Goal: Check status

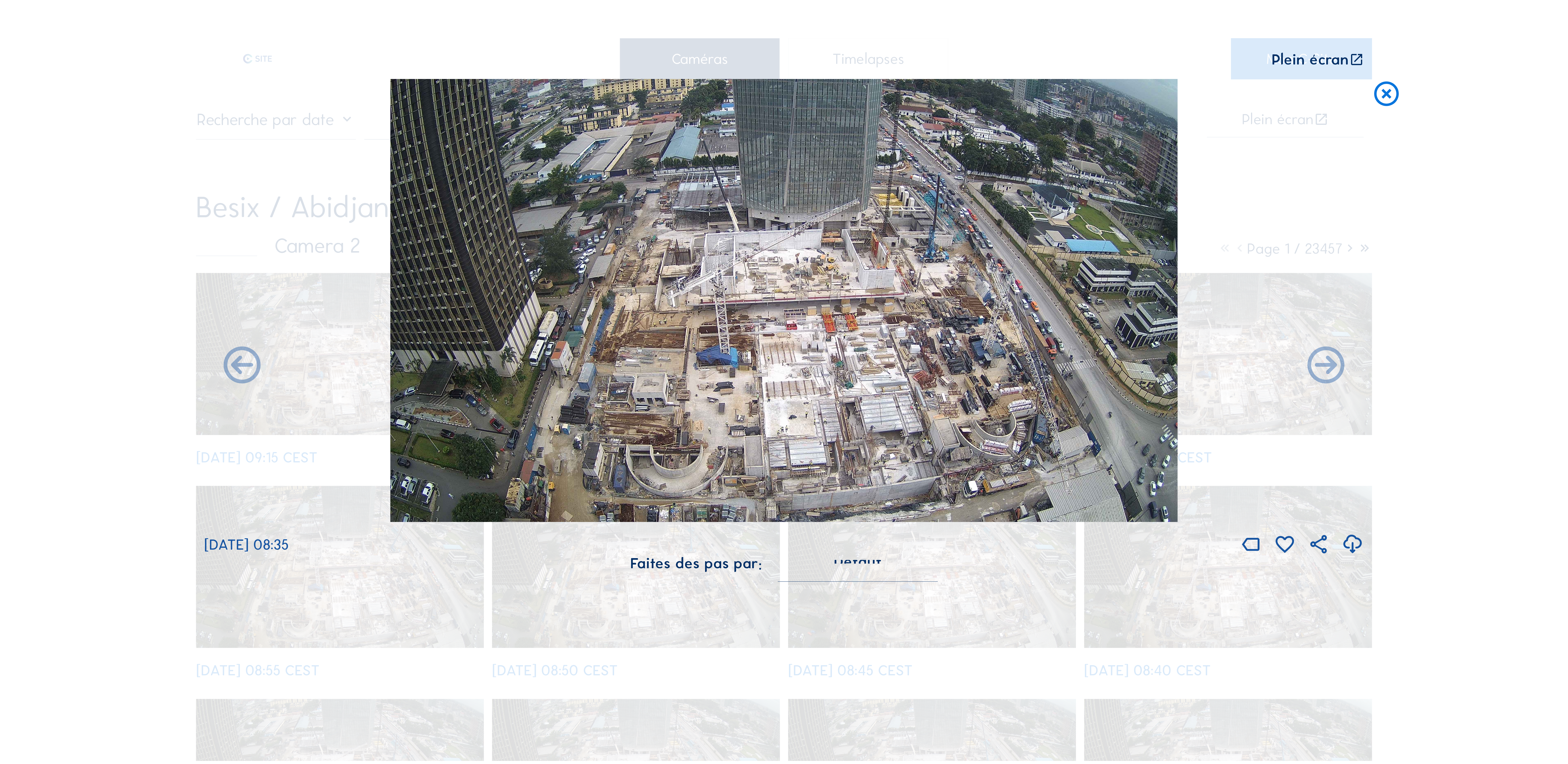
scroll to position [215, 0]
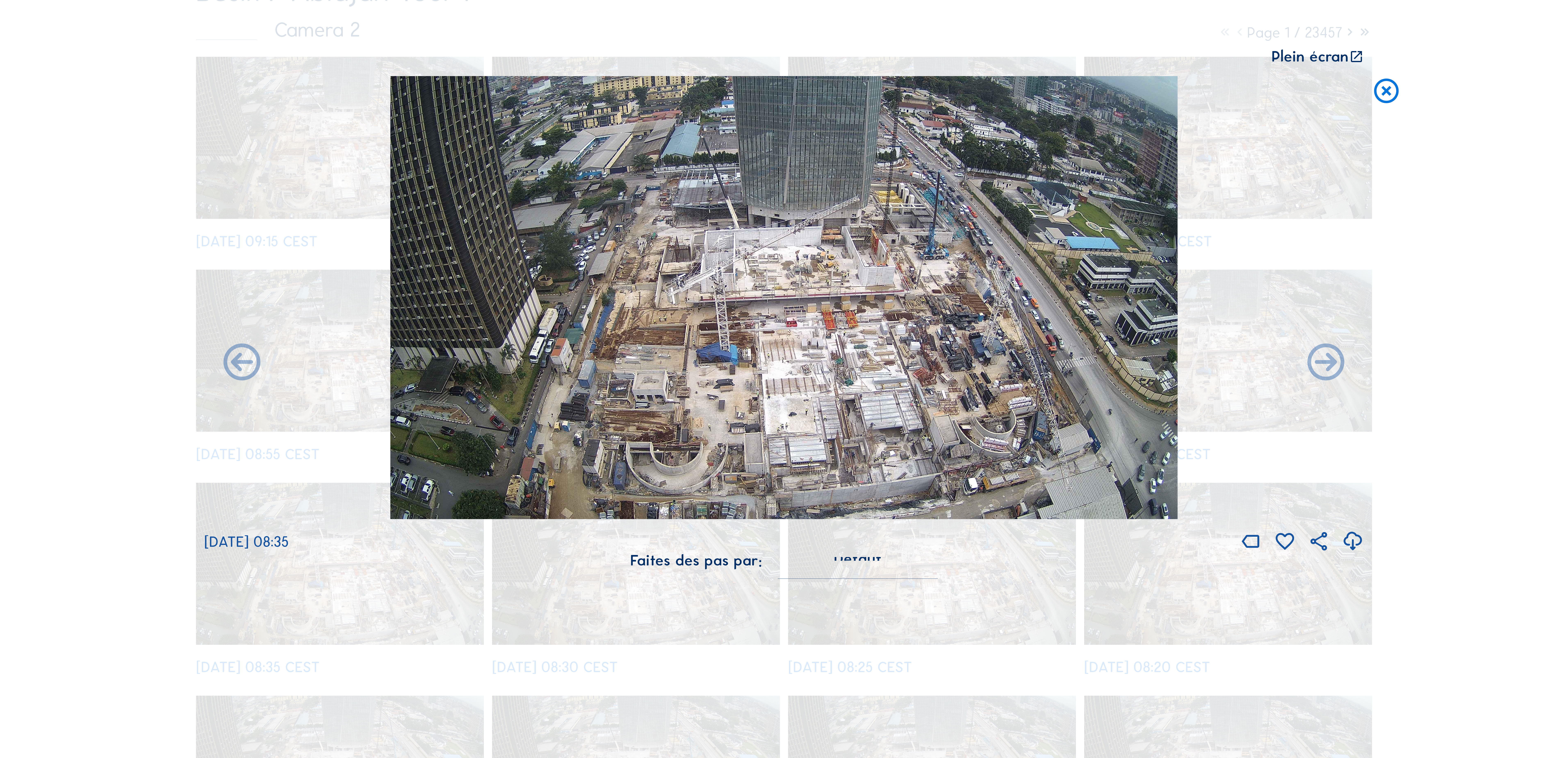
click at [1383, 95] on icon at bounding box center [1386, 91] width 29 height 31
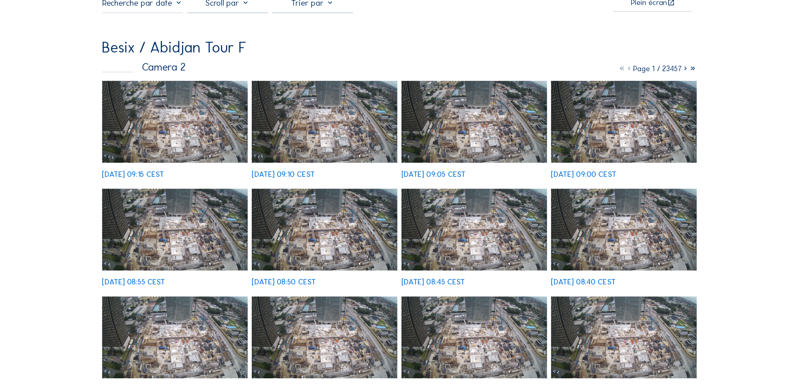
scroll to position [0, 0]
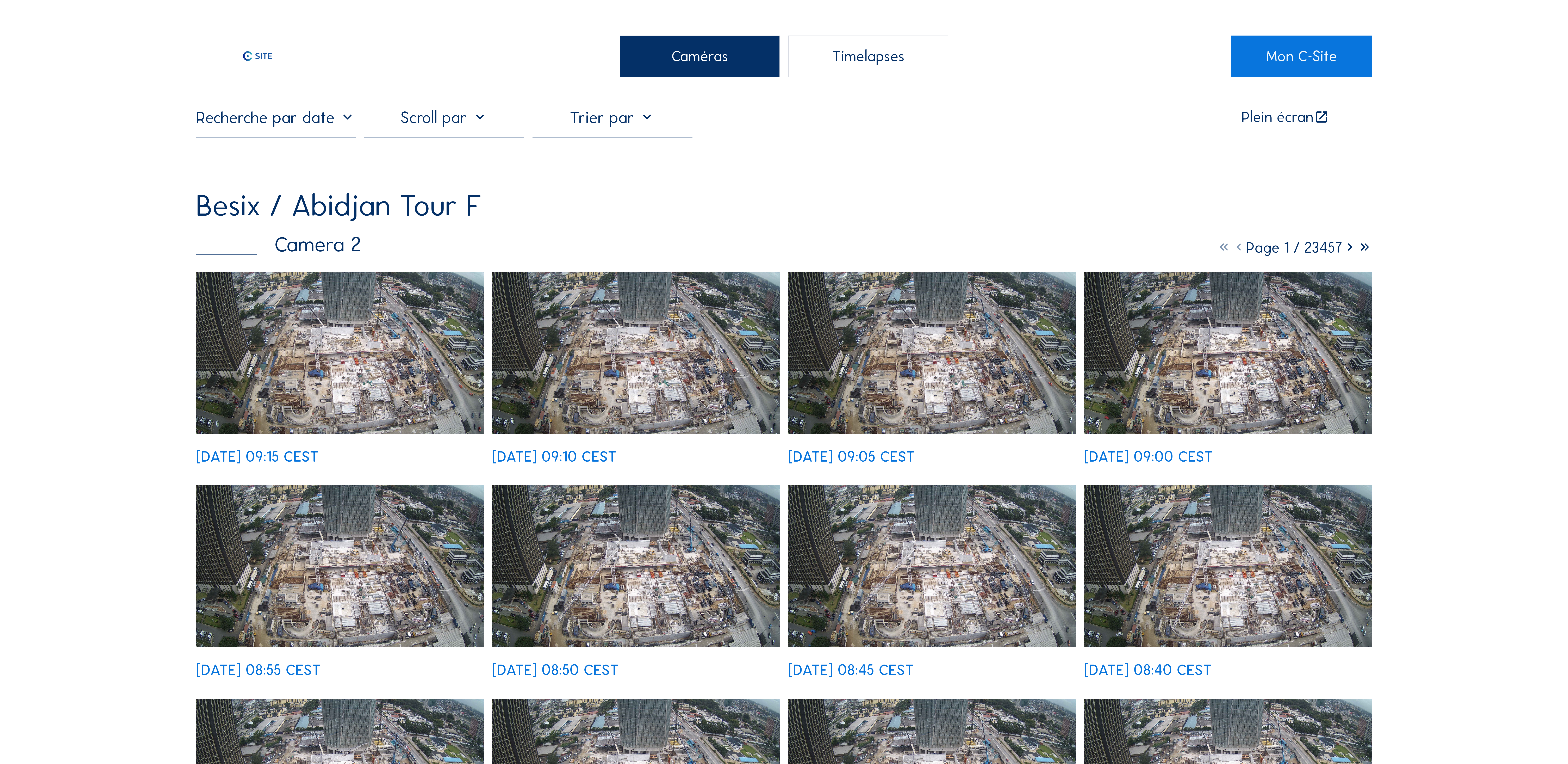
click at [278, 120] on input "text" at bounding box center [276, 118] width 160 height 20
click at [229, 158] on div "11" at bounding box center [230, 157] width 7 height 7
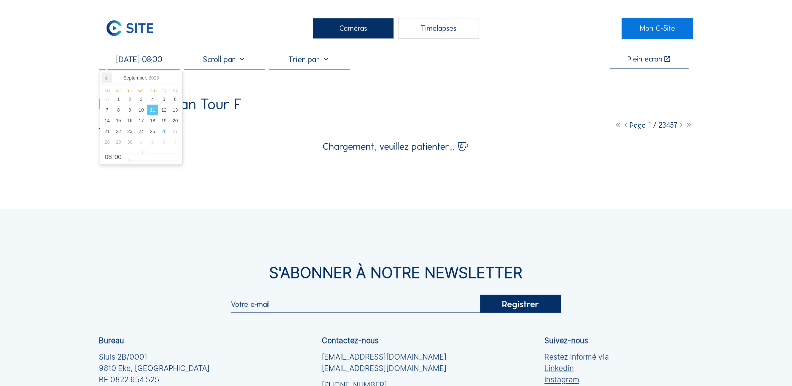
click at [106, 79] on icon at bounding box center [107, 78] width 2 height 3
click at [107, 154] on div "31" at bounding box center [107, 152] width 11 height 11
click at [118, 154] on div "1" at bounding box center [118, 152] width 11 height 11
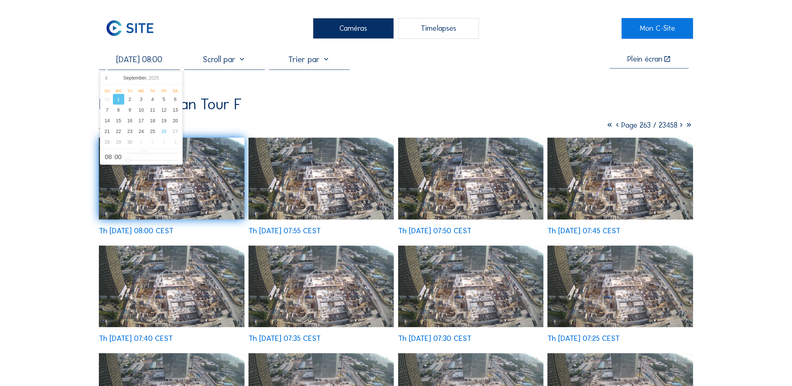
click at [171, 197] on img at bounding box center [171, 179] width 145 height 82
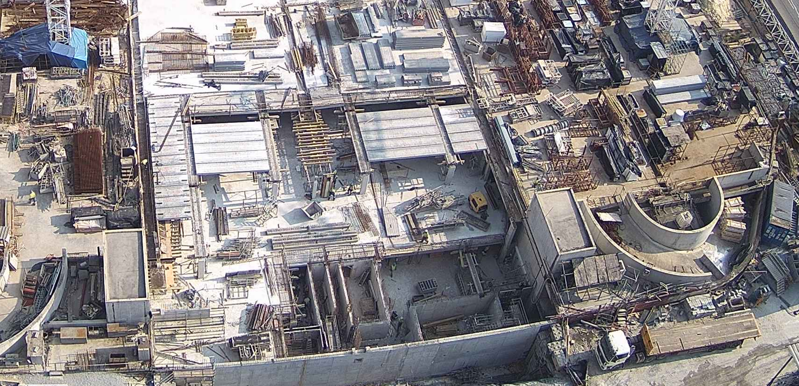
scroll to position [409, 0]
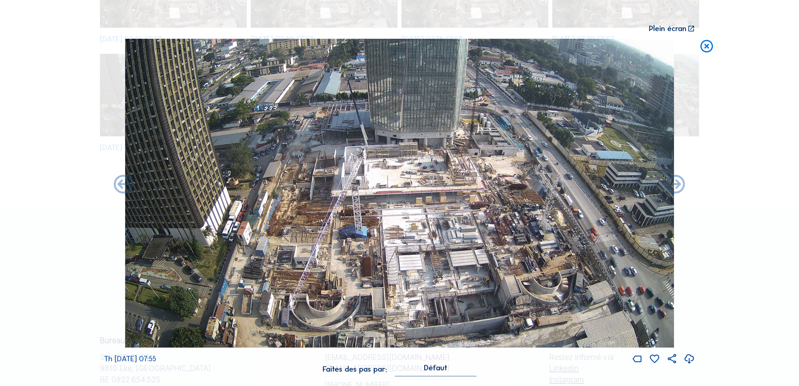
click at [705, 47] on icon at bounding box center [706, 46] width 15 height 15
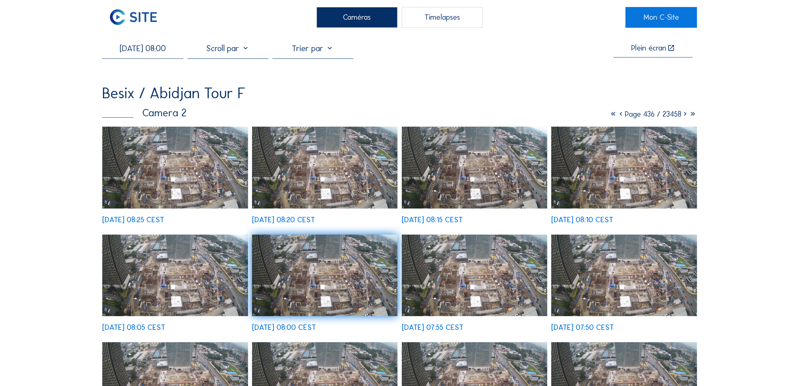
scroll to position [0, 0]
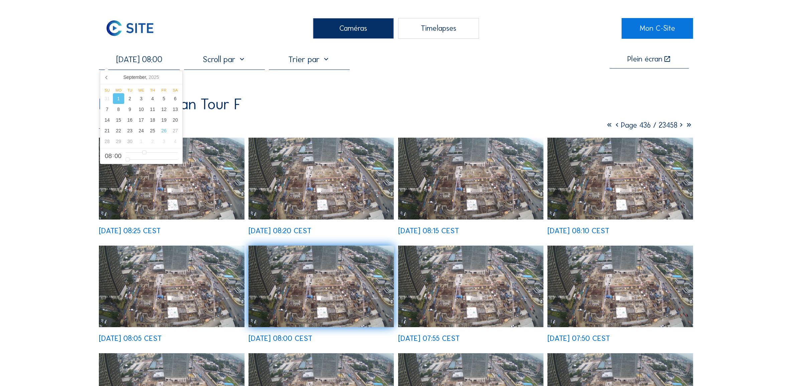
click at [134, 61] on input "[DATE] 08:00" at bounding box center [139, 59] width 81 height 10
click at [106, 77] on icon at bounding box center [107, 77] width 2 height 3
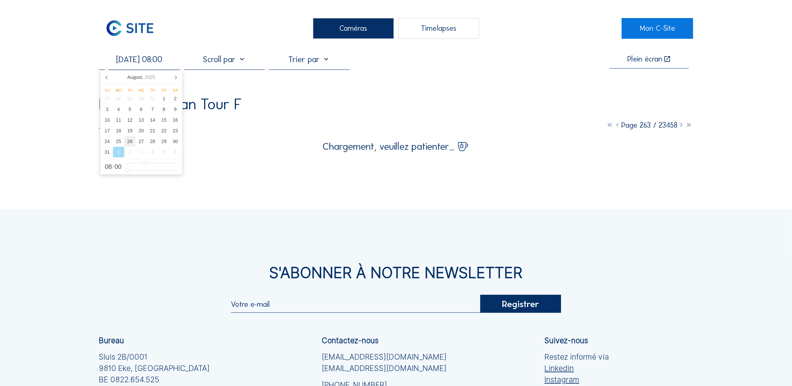
click at [128, 144] on div "26" at bounding box center [129, 141] width 11 height 11
type input "[DATE] 08:00"
click at [52, 84] on div "Caméras Timelapses Mon C-Site [DATE] 08:00 Plein écran Besix / Abidjan Tour F C…" at bounding box center [396, 257] width 792 height 515
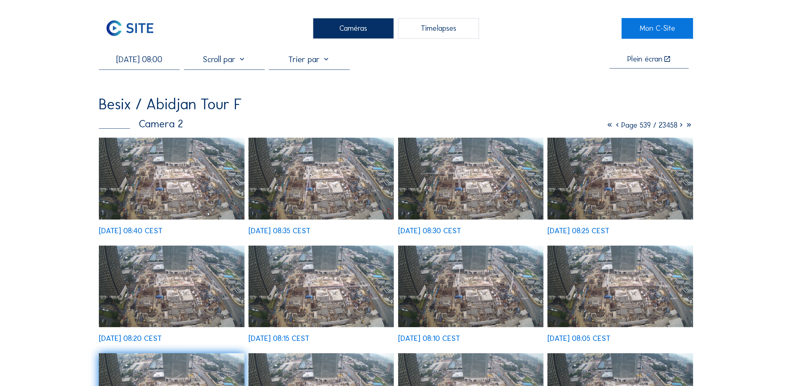
click at [181, 176] on img at bounding box center [171, 179] width 145 height 82
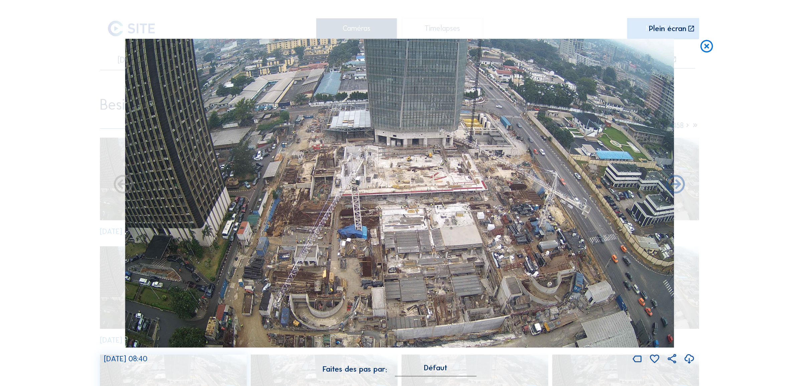
click at [707, 50] on icon at bounding box center [706, 46] width 15 height 15
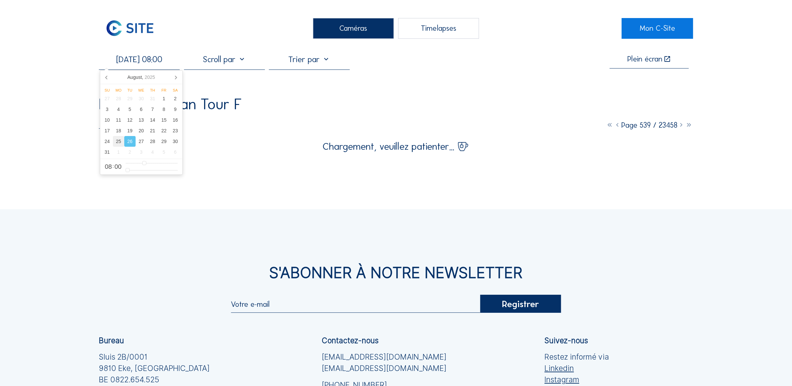
click at [149, 60] on input "[DATE] 08:00" at bounding box center [139, 59] width 81 height 10
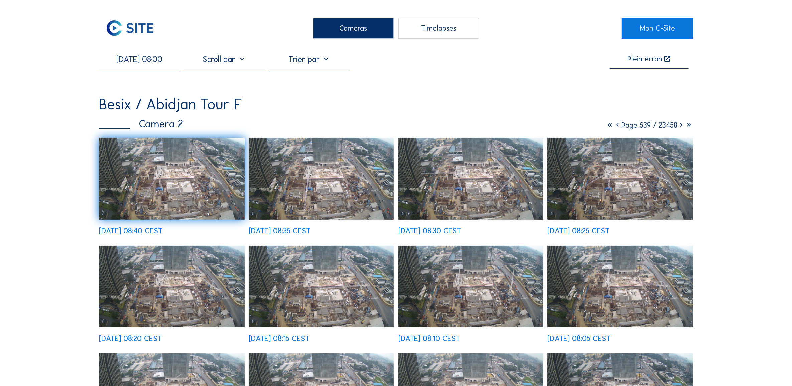
click at [186, 172] on img at bounding box center [171, 179] width 145 height 82
